Goal: Information Seeking & Learning: Learn about a topic

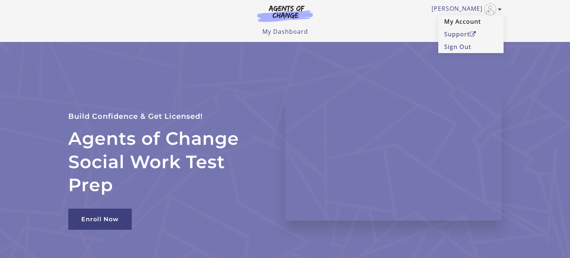
click at [470, 21] on link "My Account" at bounding box center [470, 21] width 65 height 13
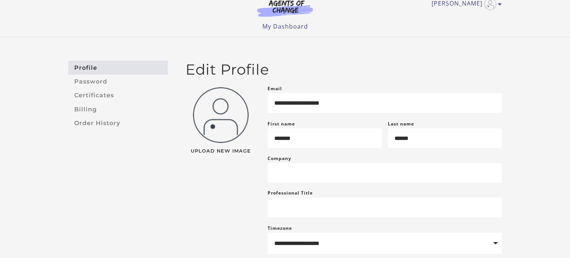
scroll to position [12, 0]
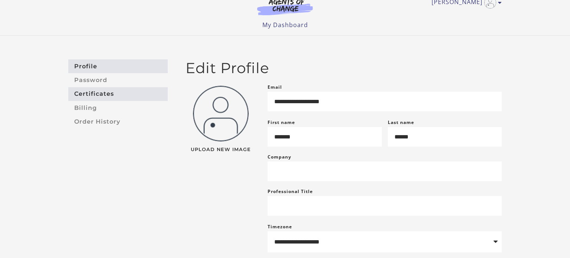
click at [77, 93] on link "Certificates" at bounding box center [117, 94] width 99 height 14
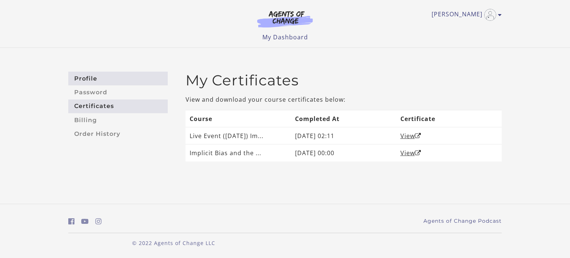
click at [77, 83] on link "Profile" at bounding box center [117, 79] width 99 height 14
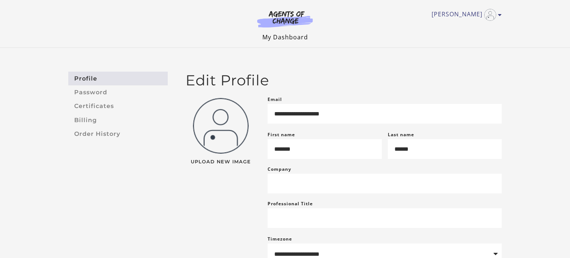
click at [301, 40] on link "My Dashboard" at bounding box center [285, 37] width 46 height 8
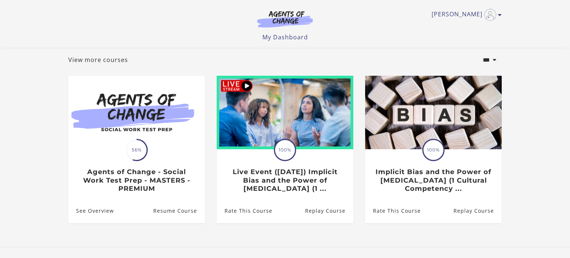
scroll to position [40, 0]
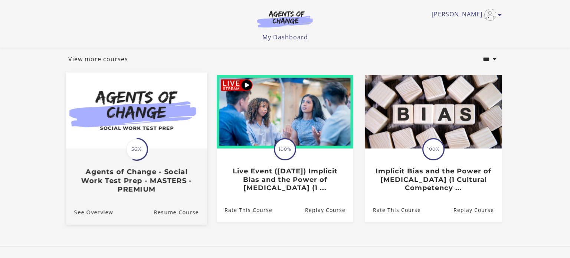
click at [82, 169] on h3 "Agents of Change - Social Work Test Prep - MASTERS - PREMIUM" at bounding box center [136, 181] width 125 height 26
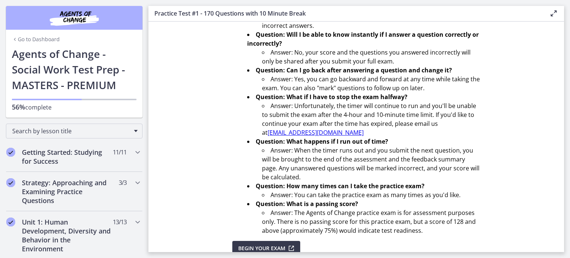
scroll to position [269, 0]
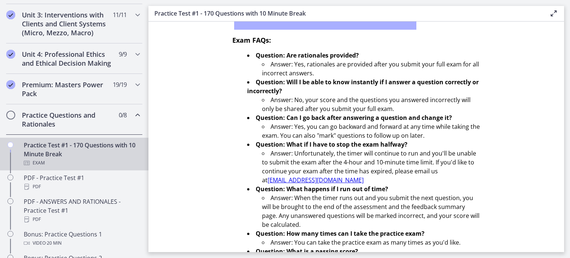
scroll to position [285, 0]
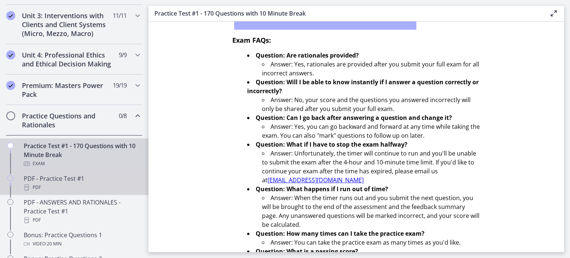
click at [37, 179] on div "PDF - Practice Test #1 PDF" at bounding box center [82, 183] width 116 height 18
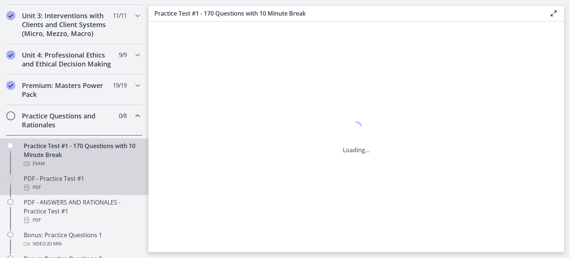
scroll to position [0, 0]
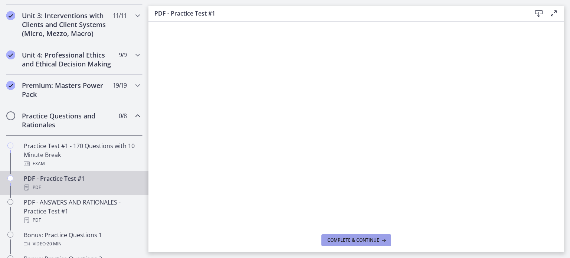
click at [360, 242] on span "Complete & continue" at bounding box center [353, 240] width 52 height 6
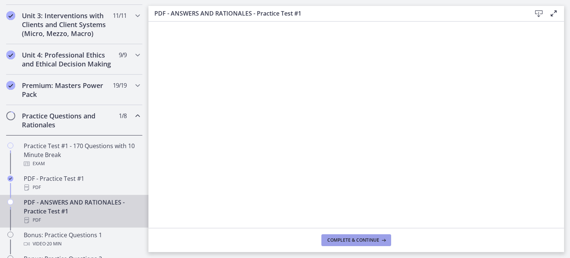
click at [366, 242] on span "Complete & continue" at bounding box center [353, 240] width 52 height 6
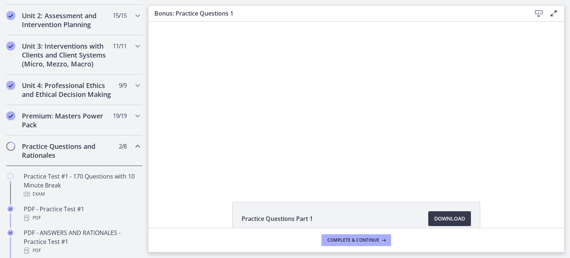
scroll to position [254, 0]
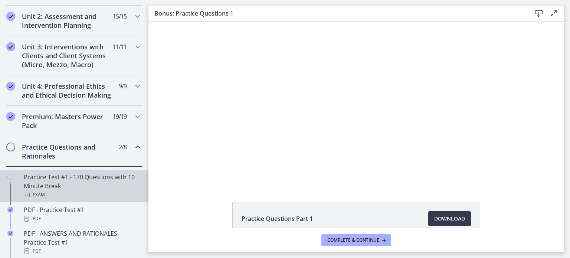
click at [36, 185] on div "Practice Test #1 - 170 Questions with 10 Minute Break Exam" at bounding box center [82, 186] width 116 height 27
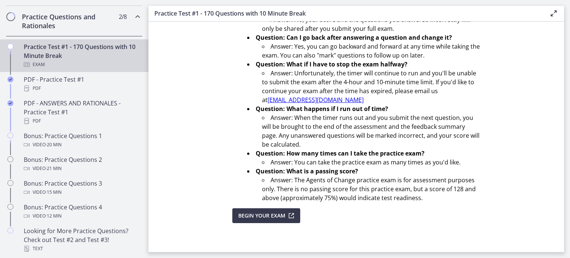
scroll to position [383, 0]
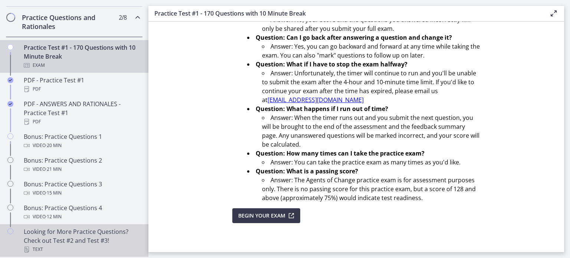
click at [49, 237] on div "Looking for More Practice Questions? Check out Test #2 and Test #3! Text" at bounding box center [82, 240] width 116 height 27
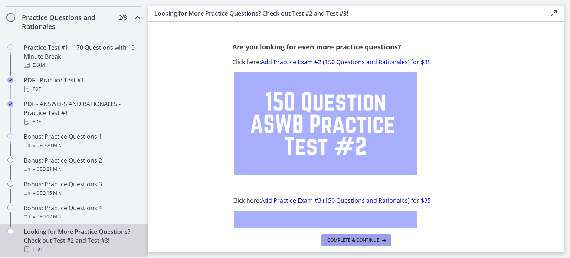
click at [373, 243] on span "Complete & continue" at bounding box center [353, 240] width 52 height 6
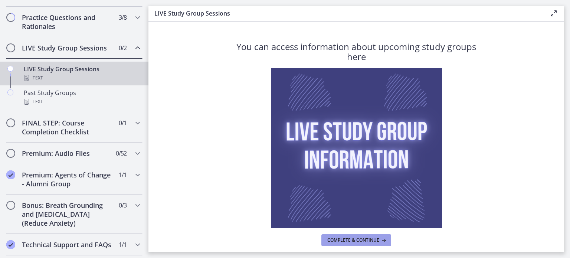
click at [383, 240] on icon at bounding box center [382, 240] width 7 height 6
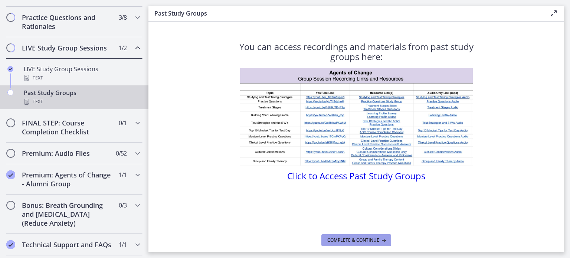
click at [383, 240] on icon at bounding box center [382, 240] width 7 height 6
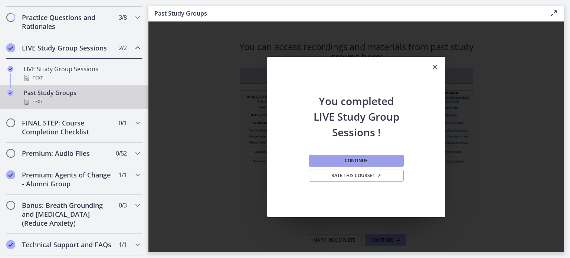
click at [394, 162] on button "Continue" at bounding box center [356, 161] width 95 height 12
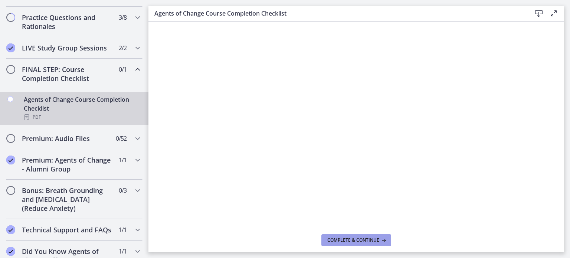
click at [375, 242] on span "Complete & continue" at bounding box center [353, 240] width 52 height 6
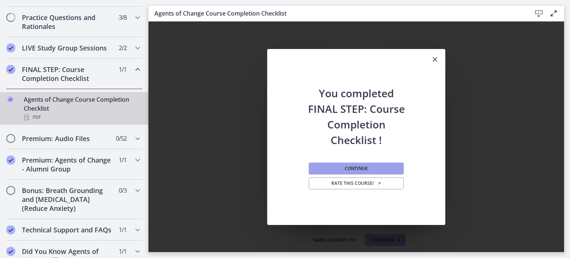
click at [386, 173] on button "Continue" at bounding box center [356, 169] width 95 height 12
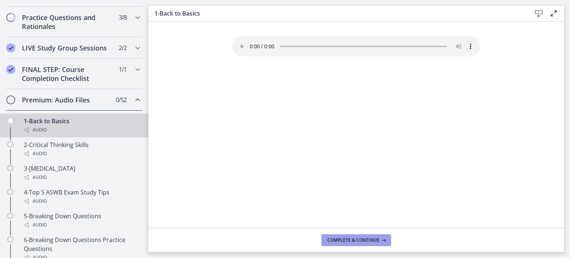
click at [382, 240] on icon at bounding box center [382, 240] width 7 height 6
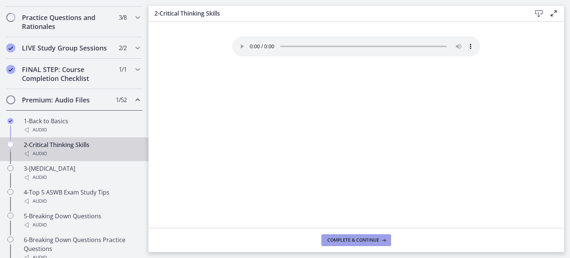
click at [372, 241] on span "Complete & continue" at bounding box center [353, 240] width 52 height 6
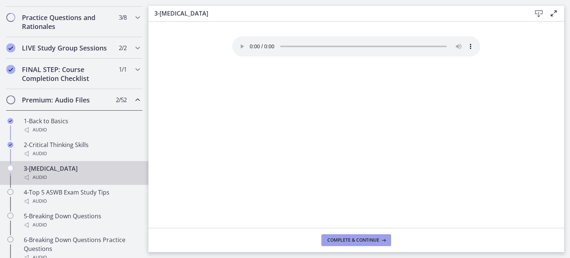
click at [384, 240] on icon at bounding box center [382, 240] width 7 height 6
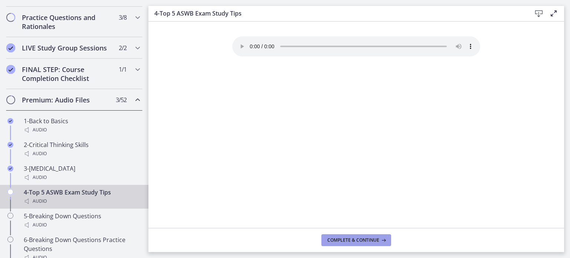
click at [375, 240] on span "Complete & continue" at bounding box center [353, 240] width 52 height 6
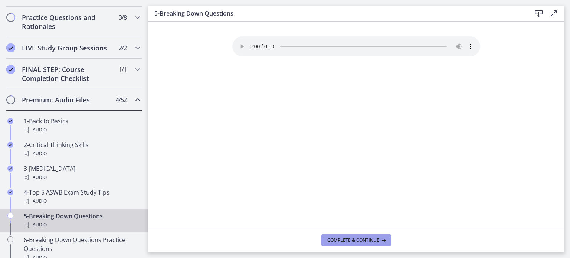
click at [380, 238] on icon at bounding box center [382, 240] width 7 height 6
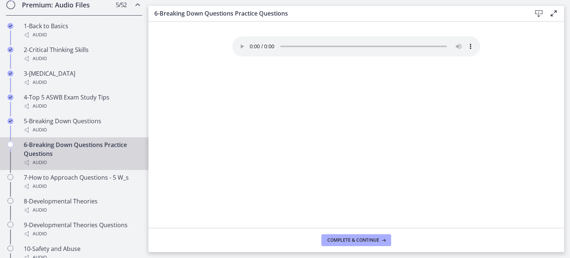
scroll to position [479, 0]
click at [380, 238] on icon at bounding box center [382, 240] width 7 height 6
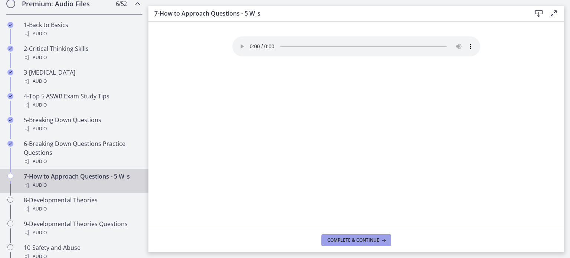
click at [380, 238] on icon at bounding box center [382, 240] width 7 height 6
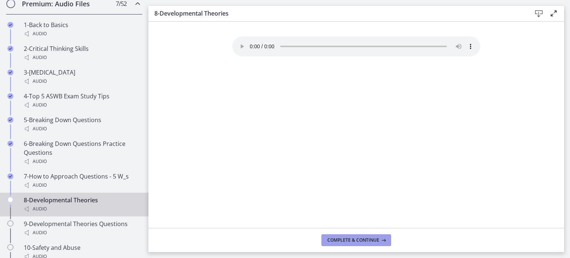
click at [380, 238] on icon at bounding box center [382, 240] width 7 height 6
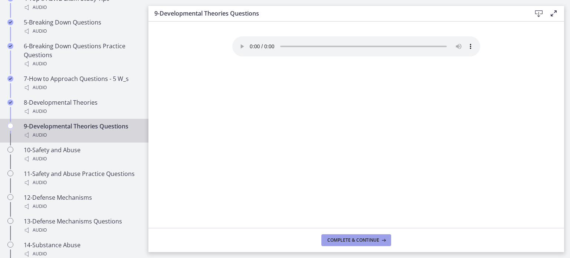
click at [376, 236] on button "Complete & continue" at bounding box center [356, 240] width 70 height 12
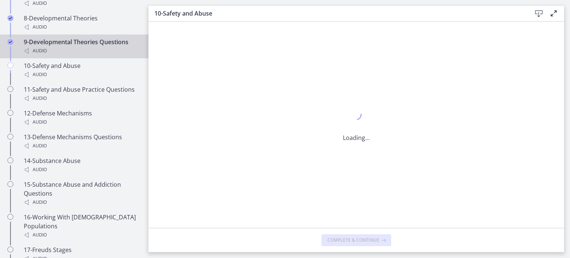
click at [375, 238] on span "Complete & continue" at bounding box center [353, 240] width 52 height 6
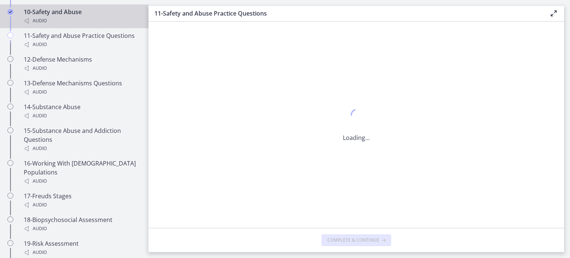
scroll to position [716, 0]
click at [375, 238] on span "Complete & continue" at bounding box center [353, 240] width 52 height 6
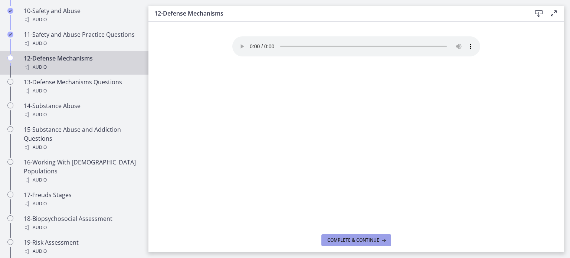
click at [384, 242] on icon at bounding box center [382, 240] width 7 height 6
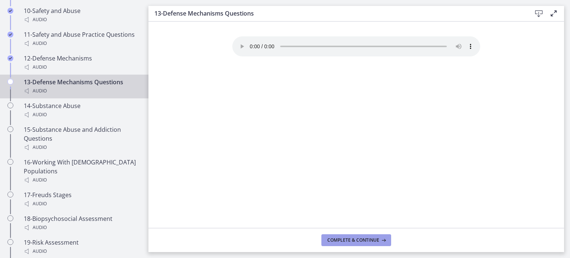
click at [384, 242] on icon at bounding box center [382, 240] width 7 height 6
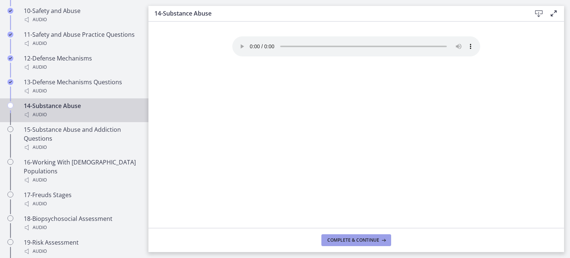
click at [375, 241] on span "Complete & continue" at bounding box center [353, 240] width 52 height 6
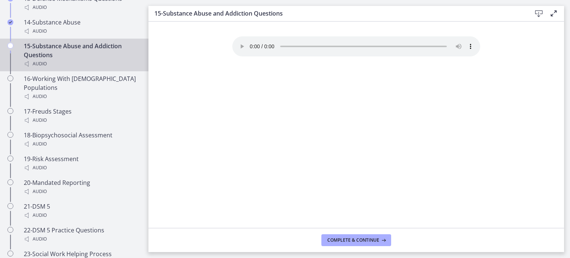
scroll to position [800, 0]
click at [375, 241] on span "Complete & continue" at bounding box center [353, 240] width 52 height 6
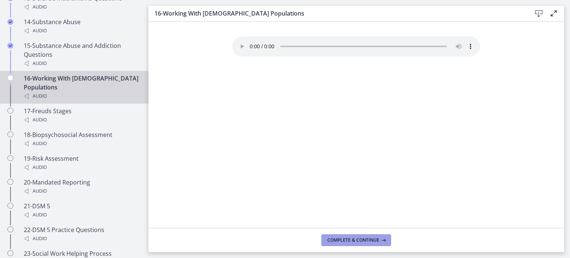
click at [375, 241] on span "Complete & continue" at bounding box center [353, 240] width 52 height 6
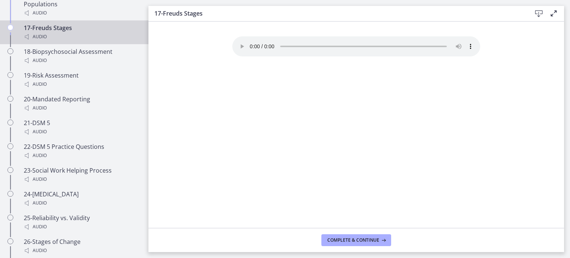
scroll to position [885, 0]
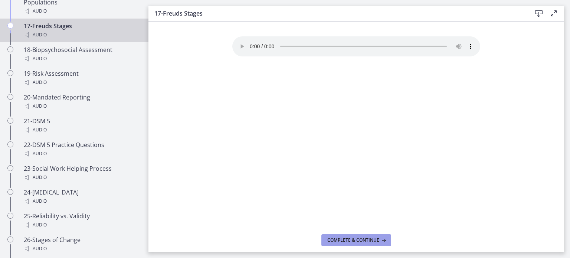
click at [375, 241] on span "Complete & continue" at bounding box center [353, 240] width 52 height 6
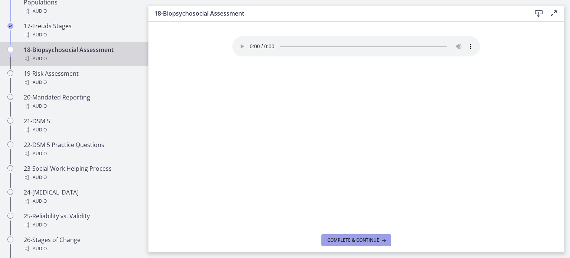
click at [367, 241] on span "Complete & continue" at bounding box center [353, 240] width 52 height 6
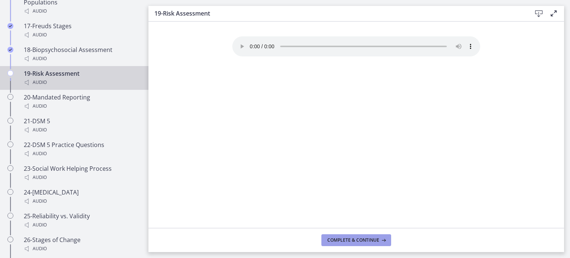
click at [367, 241] on span "Complete & continue" at bounding box center [353, 240] width 52 height 6
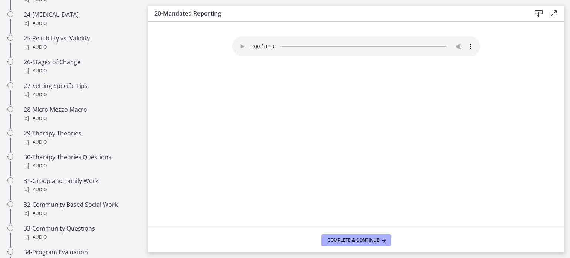
scroll to position [1065, 0]
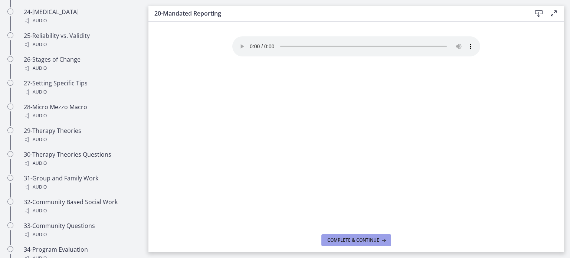
click at [367, 241] on span "Complete & continue" at bounding box center [353, 240] width 52 height 6
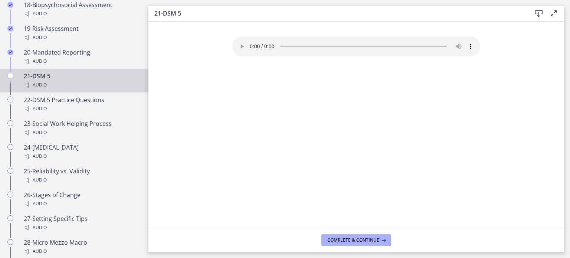
scroll to position [919, 0]
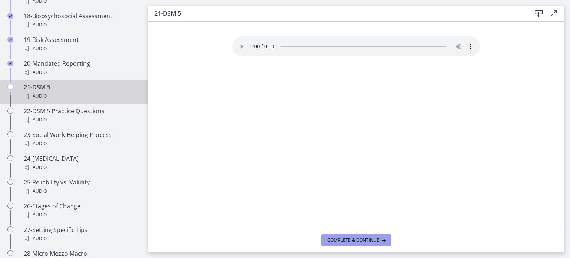
click at [359, 239] on span "Complete & continue" at bounding box center [353, 240] width 52 height 6
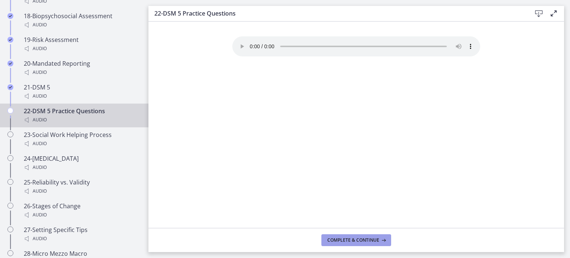
click at [359, 239] on span "Complete & continue" at bounding box center [353, 240] width 52 height 6
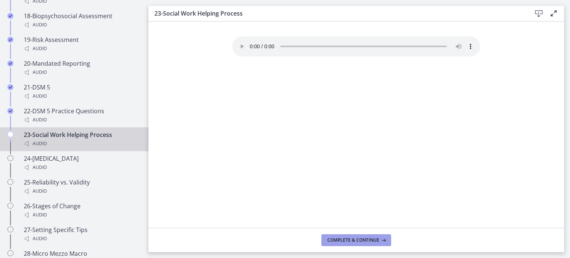
click at [359, 239] on span "Complete & continue" at bounding box center [353, 240] width 52 height 6
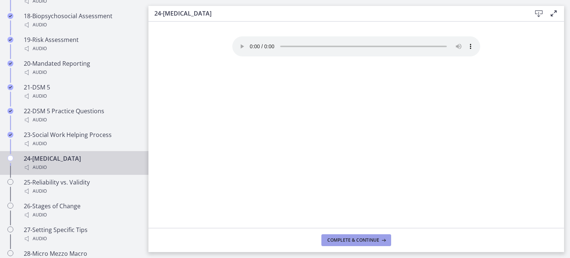
click at [359, 239] on span "Complete & continue" at bounding box center [353, 240] width 52 height 6
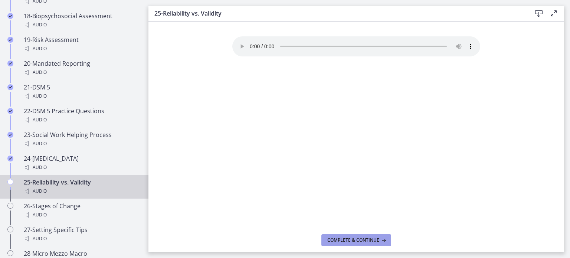
click at [359, 239] on span "Complete & continue" at bounding box center [353, 240] width 52 height 6
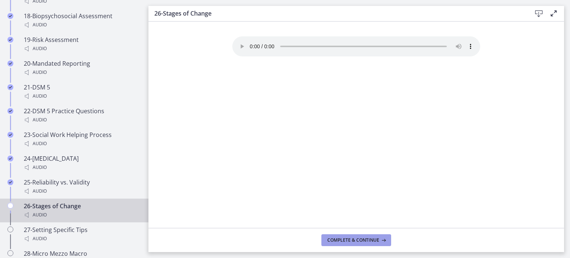
click at [359, 239] on span "Complete & continue" at bounding box center [353, 240] width 52 height 6
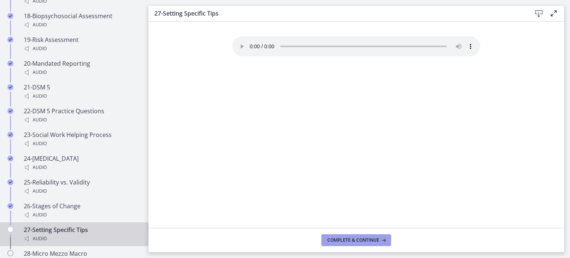
click at [359, 239] on span "Complete & continue" at bounding box center [353, 240] width 52 height 6
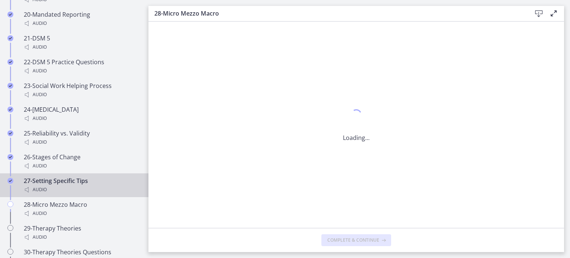
scroll to position [972, 0]
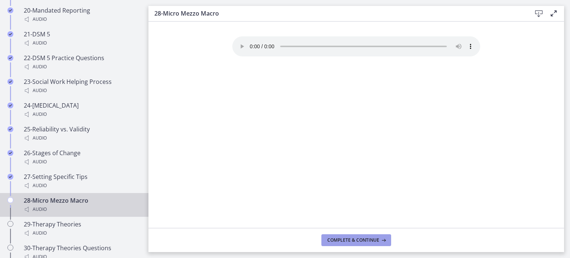
click at [364, 242] on span "Complete & continue" at bounding box center [353, 240] width 52 height 6
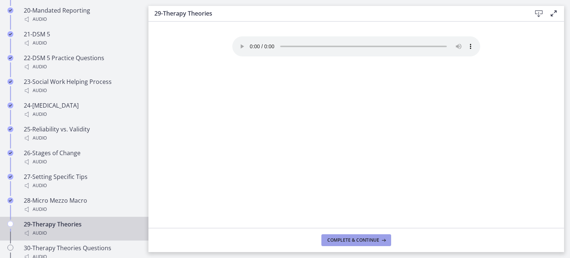
click at [364, 242] on span "Complete & continue" at bounding box center [353, 240] width 52 height 6
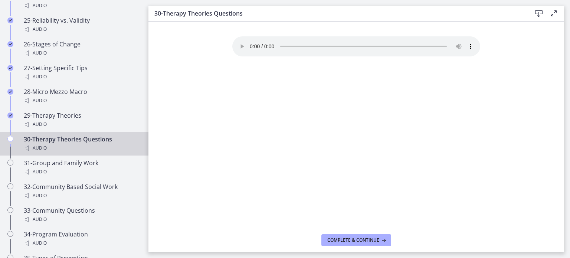
scroll to position [1083, 0]
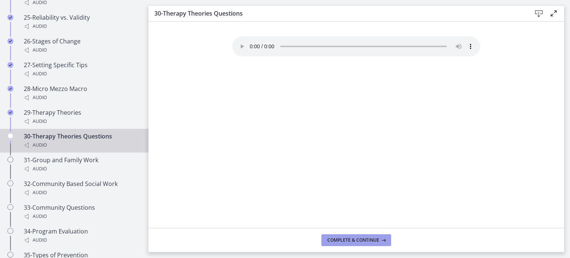
click at [364, 242] on span "Complete & continue" at bounding box center [353, 240] width 52 height 6
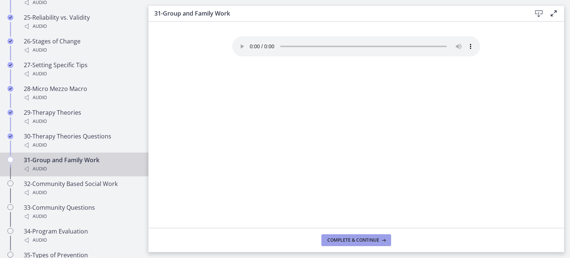
click at [364, 242] on span "Complete & continue" at bounding box center [353, 240] width 52 height 6
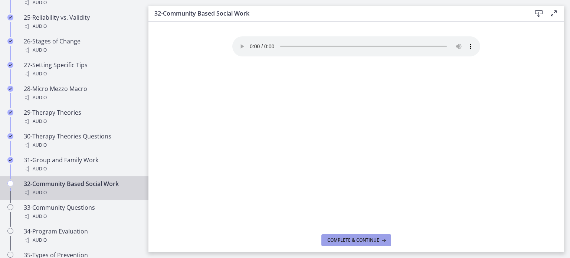
click at [364, 242] on span "Complete & continue" at bounding box center [353, 240] width 52 height 6
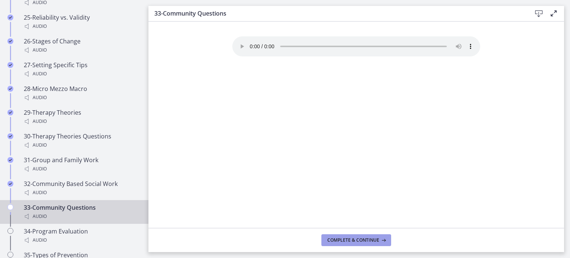
click at [364, 242] on span "Complete & continue" at bounding box center [353, 240] width 52 height 6
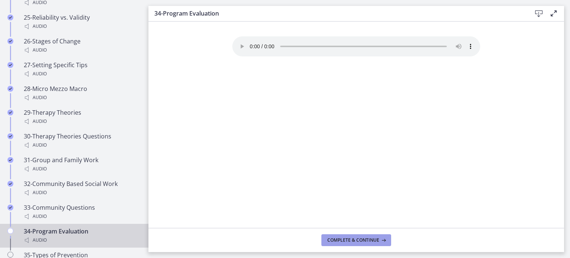
click at [364, 242] on span "Complete & continue" at bounding box center [353, 240] width 52 height 6
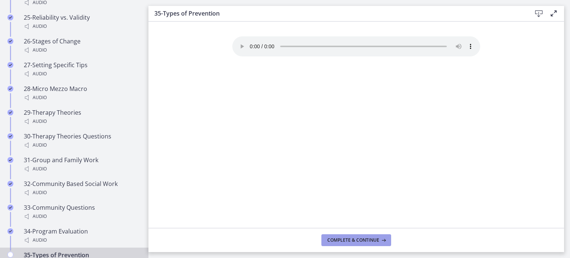
click at [358, 239] on span "Complete & continue" at bounding box center [353, 240] width 52 height 6
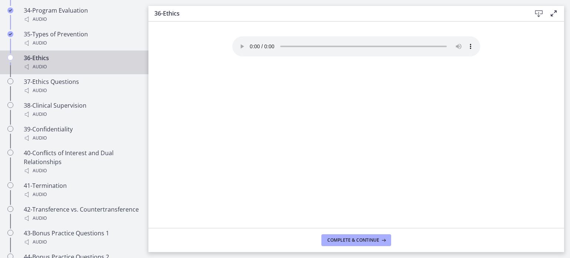
scroll to position [1308, 0]
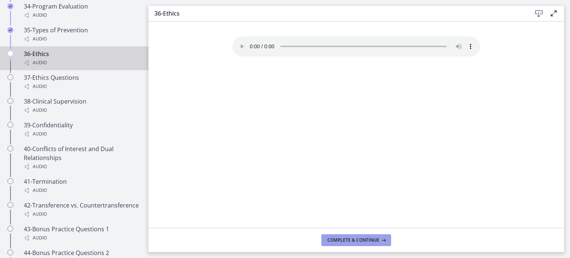
click at [365, 242] on span "Complete & continue" at bounding box center [353, 240] width 52 height 6
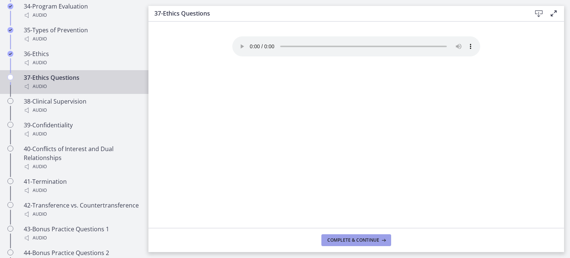
click at [365, 242] on span "Complete & continue" at bounding box center [353, 240] width 52 height 6
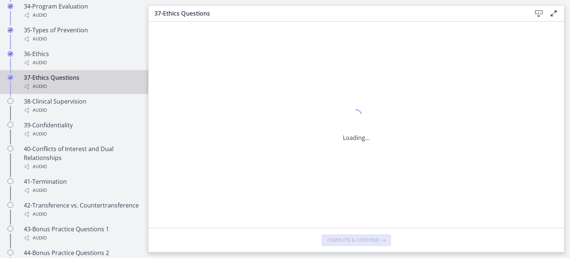
click at [365, 242] on span "Complete & continue" at bounding box center [353, 240] width 52 height 6
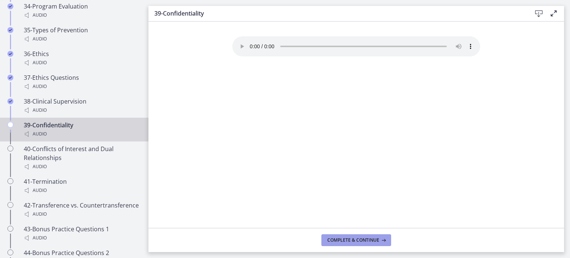
click at [361, 237] on span "Complete & continue" at bounding box center [353, 240] width 52 height 6
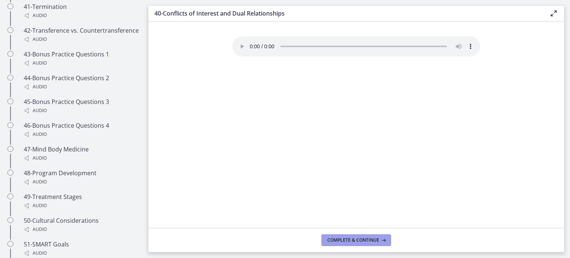
click at [361, 237] on span "Complete & continue" at bounding box center [353, 240] width 52 height 6
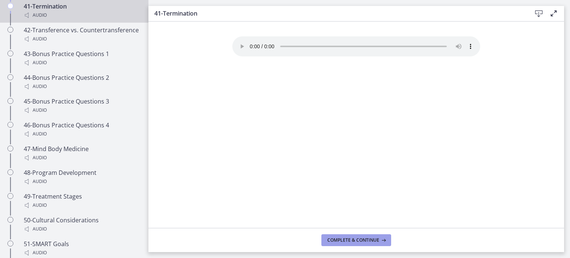
click at [360, 246] on button "Complete & continue" at bounding box center [356, 240] width 70 height 12
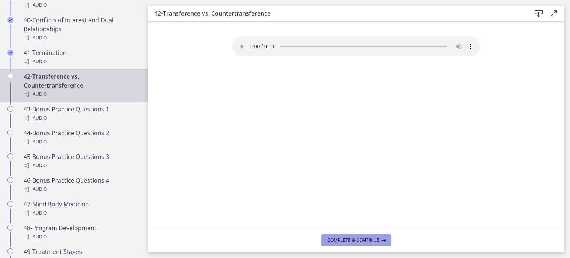
scroll to position [1436, 0]
click at [360, 241] on span "Complete & continue" at bounding box center [353, 240] width 52 height 6
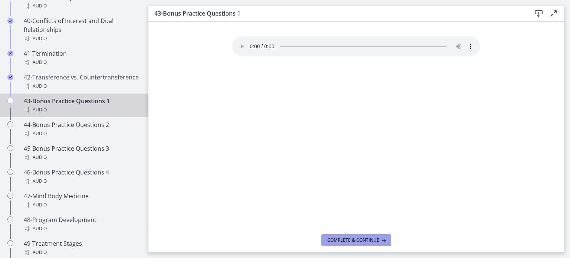
click at [365, 241] on span "Complete & continue" at bounding box center [353, 240] width 52 height 6
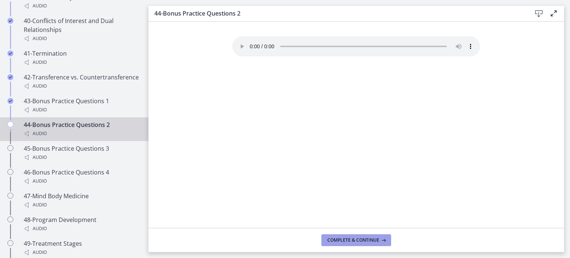
click at [365, 241] on span "Complete & continue" at bounding box center [353, 240] width 52 height 6
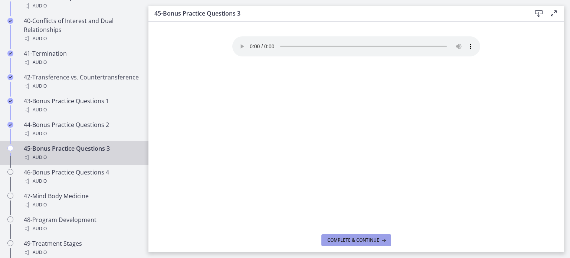
click at [365, 241] on span "Complete & continue" at bounding box center [353, 240] width 52 height 6
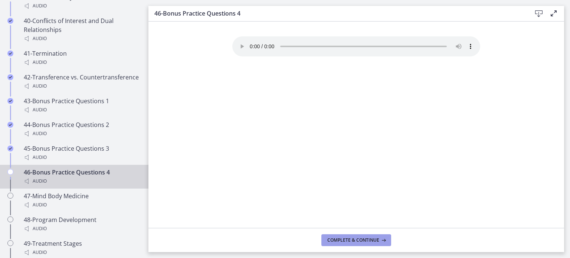
click at [364, 246] on button "Complete & continue" at bounding box center [356, 240] width 70 height 12
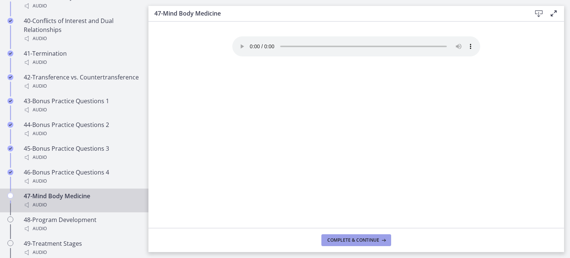
click at [364, 246] on button "Complete & continue" at bounding box center [356, 240] width 70 height 12
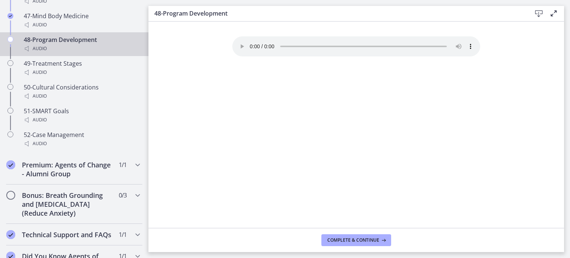
scroll to position [1616, 0]
click at [364, 246] on button "Complete & continue" at bounding box center [356, 240] width 70 height 12
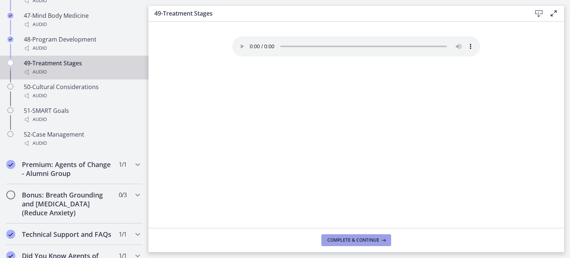
click at [364, 246] on button "Complete & continue" at bounding box center [356, 240] width 70 height 12
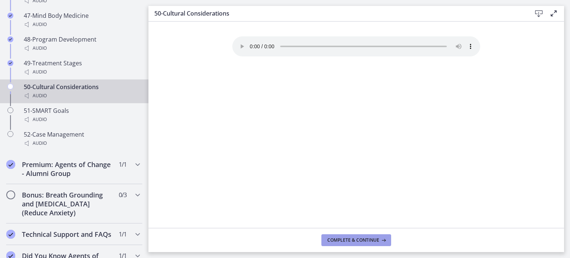
click at [364, 246] on button "Complete & continue" at bounding box center [356, 240] width 70 height 12
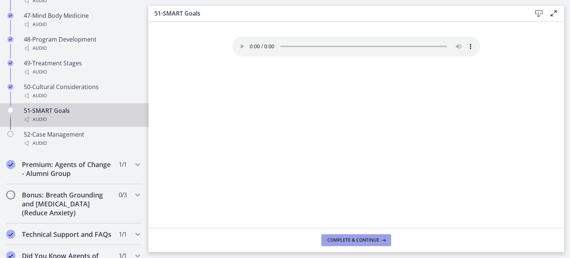
click at [364, 246] on button "Complete & continue" at bounding box center [356, 240] width 70 height 12
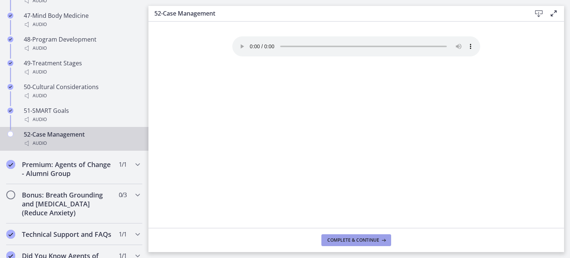
click at [364, 246] on button "Complete & continue" at bounding box center [356, 240] width 70 height 12
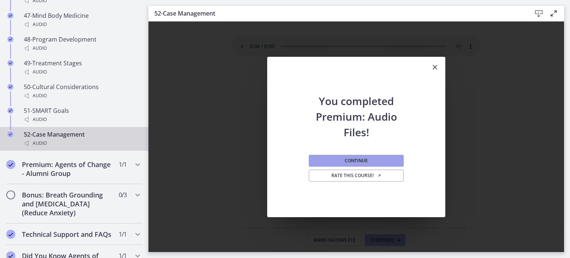
click at [377, 164] on button "Continue" at bounding box center [356, 161] width 95 height 12
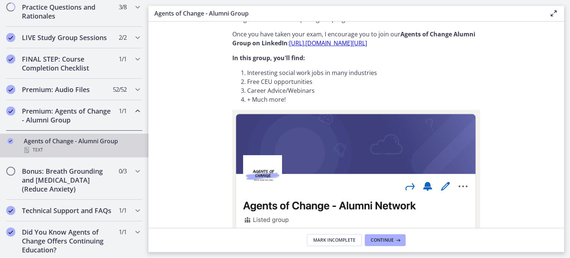
scroll to position [34, 0]
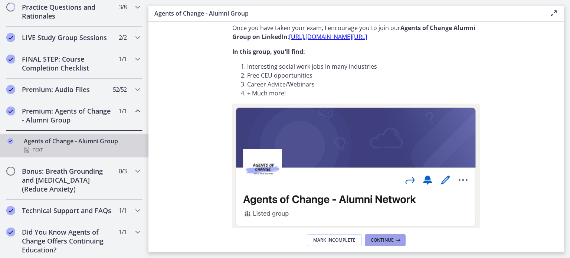
click at [384, 240] on span "Continue" at bounding box center [382, 240] width 23 height 6
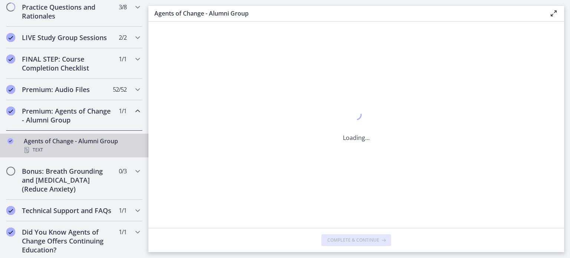
scroll to position [0, 0]
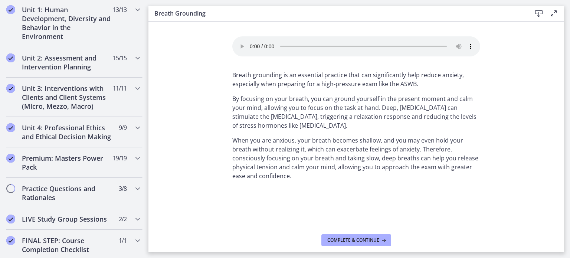
scroll to position [212, 0]
click at [29, 196] on h2 "Practice Questions and Rationales" at bounding box center [67, 193] width 91 height 18
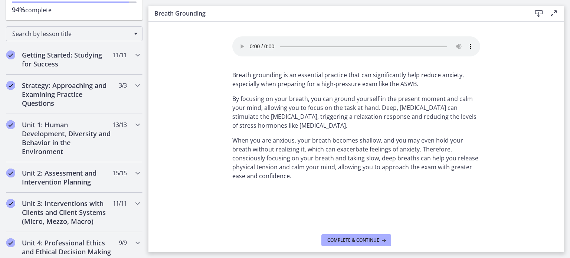
scroll to position [49, 0]
